Goal: Navigation & Orientation: Find specific page/section

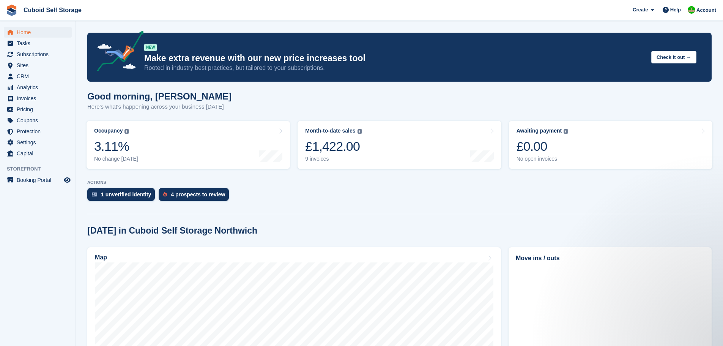
scroll to position [76, 0]
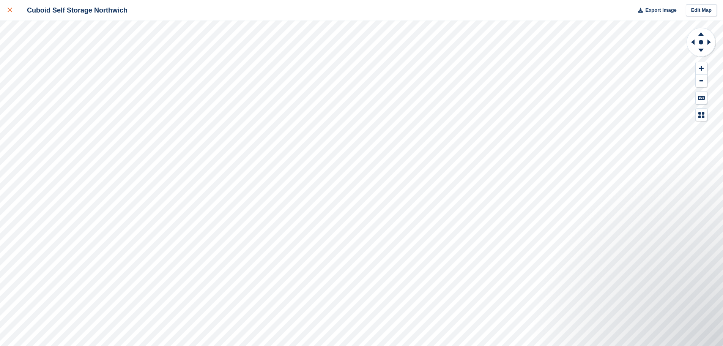
click at [9, 12] on icon at bounding box center [10, 10] width 5 height 5
